Goal: Task Accomplishment & Management: Complete application form

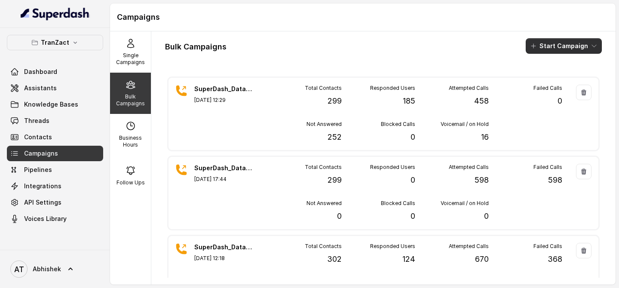
click at [552, 42] on button "Start Campaign" at bounding box center [563, 45] width 76 height 15
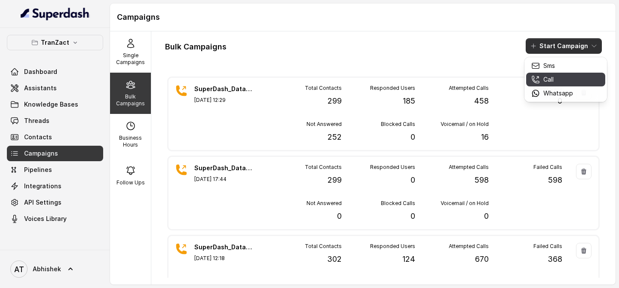
click at [544, 81] on p "Call" at bounding box center [548, 79] width 10 height 9
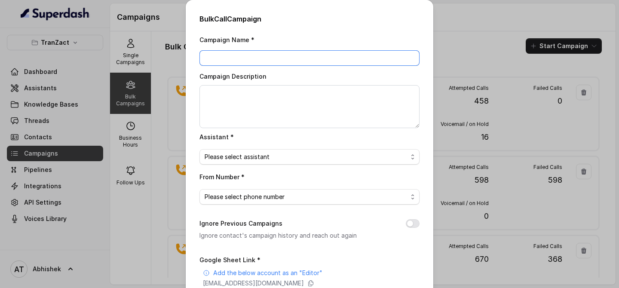
click at [247, 61] on input "Campaign Name *" at bounding box center [309, 57] width 220 height 15
paste input "SuperDash_Data5(1500)_11.1 August_MS"
type input "SuperDash_Data5(1500)_11.1 August_MS"
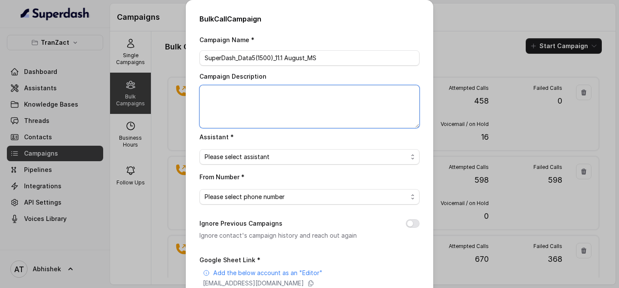
click at [227, 96] on textarea "Campaign Description" at bounding box center [309, 106] width 220 height 43
paste textarea "SuperDash_Data5(1500)_11.1 August_MS"
type textarea "SuperDash_Data5(1500)_11.1 August_MS"
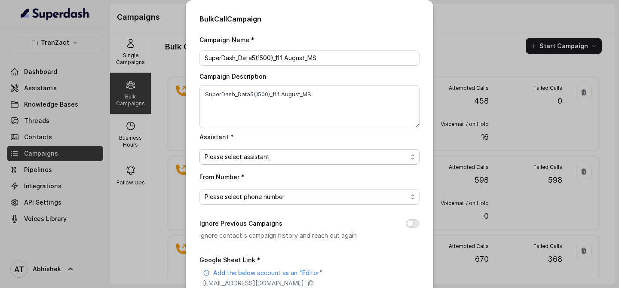
click at [234, 155] on span "Please select assistant" at bounding box center [236, 157] width 65 height 10
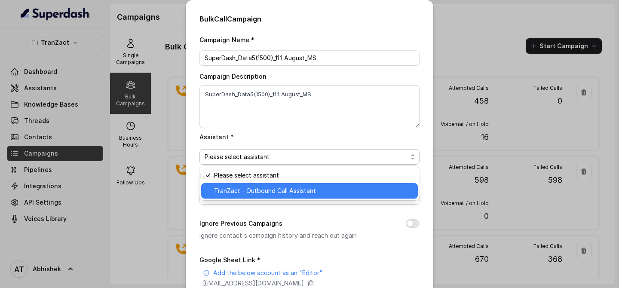
click at [241, 189] on span "TranZact - Outbound Call Assistant" at bounding box center [265, 191] width 102 height 10
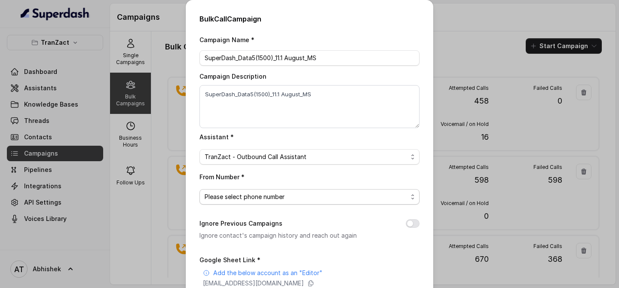
click at [267, 194] on span "Please select phone number" at bounding box center [244, 197] width 80 height 10
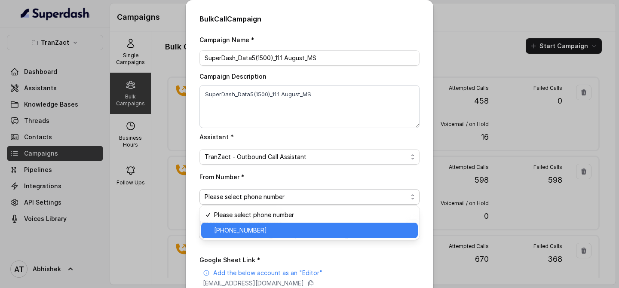
click at [247, 227] on span "[PHONE_NUMBER]" at bounding box center [240, 230] width 53 height 10
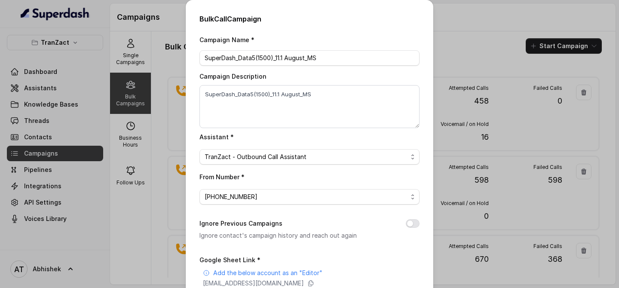
scroll to position [128, 0]
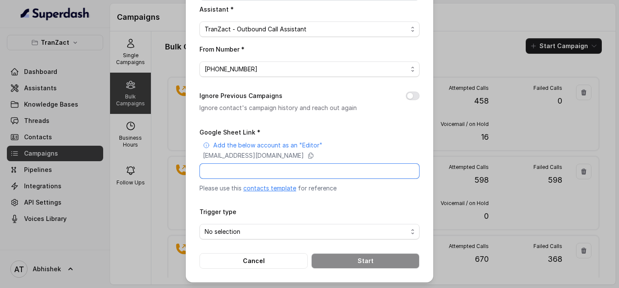
click at [236, 172] on input "Google Sheet Link *" at bounding box center [309, 170] width 220 height 15
paste input "[URL][DOMAIN_NAME]"
type input "[URL][DOMAIN_NAME]"
click at [219, 232] on span "No selection" at bounding box center [222, 231] width 36 height 10
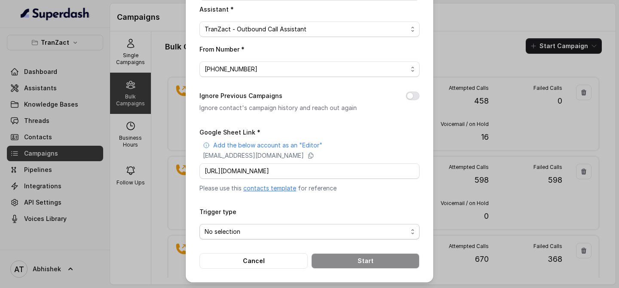
scroll to position [0, 0]
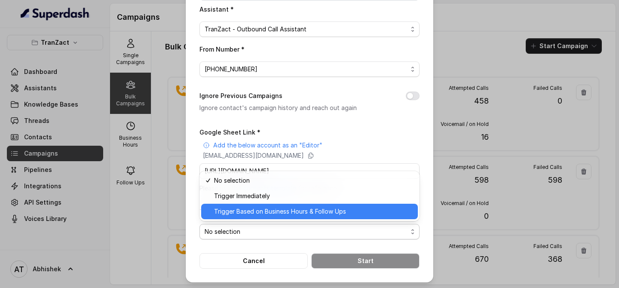
click at [256, 215] on span "Trigger Based on Business Hours & Follow Ups" at bounding box center [280, 211] width 132 height 10
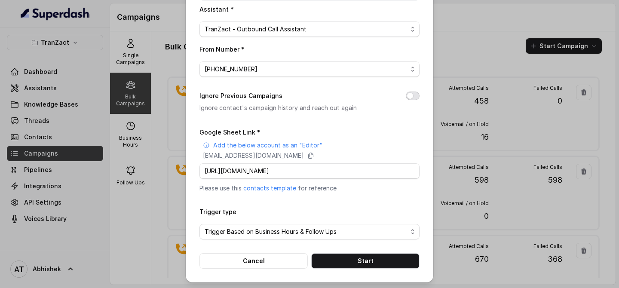
click at [414, 96] on button "Ignore Previous Campaigns" at bounding box center [412, 95] width 14 height 9
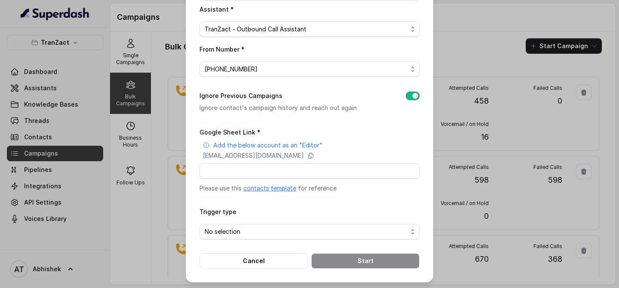
click at [193, 149] on div "Bulk Call Campaign Campaign Name * SuperDash_Data5(1500)_11.1 August_MS Campaig…" at bounding box center [309, 77] width 247 height 410
click at [243, 171] on input "Google Sheet Link *" at bounding box center [309, 170] width 220 height 15
paste input "[URL][DOMAIN_NAME]"
type input "[URL][DOMAIN_NAME]"
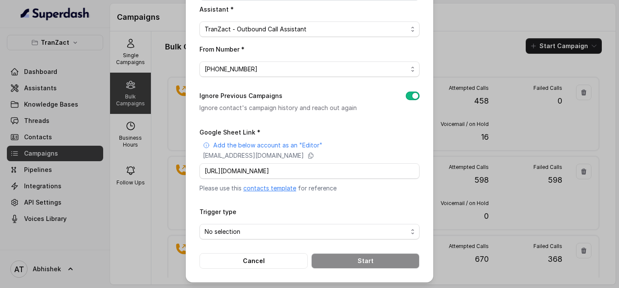
click at [322, 195] on form "Google Sheet Link * Add the below account as an "Editor" [EMAIL_ADDRESS][DOMAIN…" at bounding box center [309, 198] width 220 height 142
click at [316, 199] on form "Google Sheet Link * Add the below account as an "Editor" [EMAIL_ADDRESS][DOMAIN…" at bounding box center [309, 198] width 220 height 142
click at [254, 230] on div "No selection" at bounding box center [305, 231] width 203 height 10
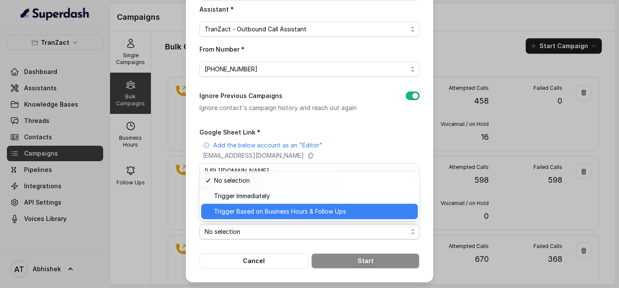
click at [270, 207] on span "Trigger Based on Business Hours & Follow Ups" at bounding box center [280, 211] width 132 height 10
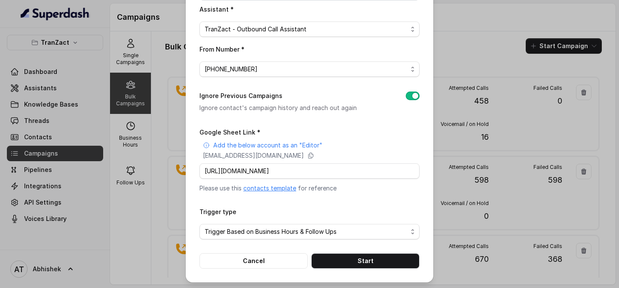
click at [193, 209] on div "Bulk Call Campaign Campaign Name * SuperDash_Data5(1500)_11.1 August_MS Campaig…" at bounding box center [309, 77] width 247 height 410
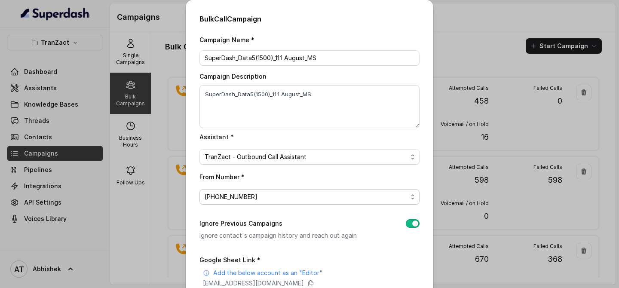
scroll to position [128, 0]
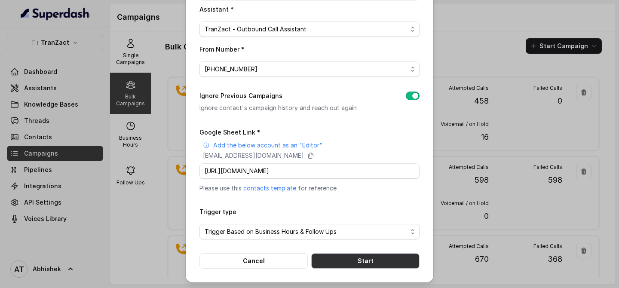
click at [361, 261] on button "Start" at bounding box center [365, 260] width 108 height 15
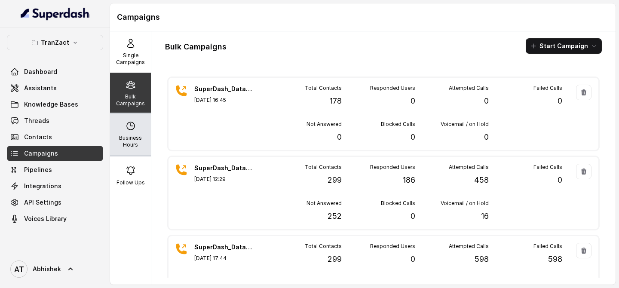
click at [138, 131] on div "Business Hours" at bounding box center [130, 134] width 41 height 41
select select "[GEOGRAPHIC_DATA]/[GEOGRAPHIC_DATA]"
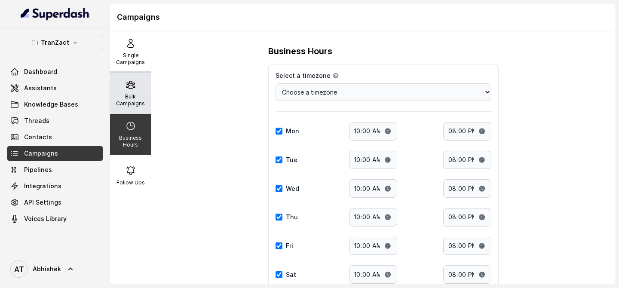
click at [127, 84] on icon at bounding box center [130, 84] width 10 height 10
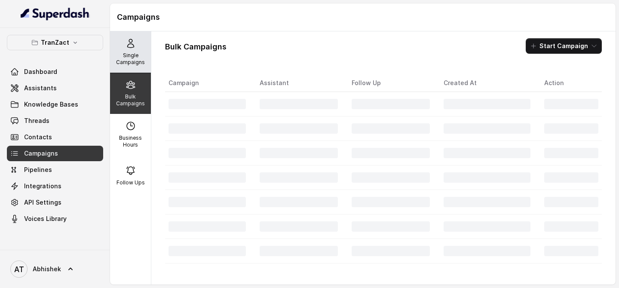
click at [134, 41] on icon at bounding box center [130, 43] width 10 height 10
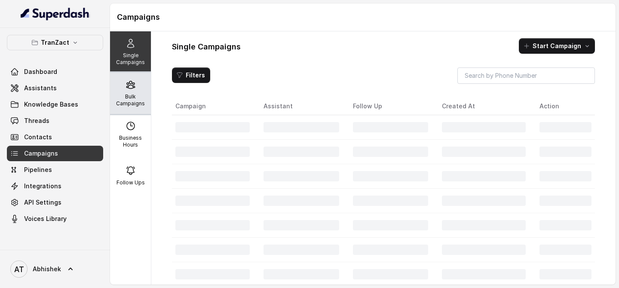
click at [134, 102] on p "Bulk Campaigns" at bounding box center [130, 100] width 34 height 14
